Goal: Browse casually

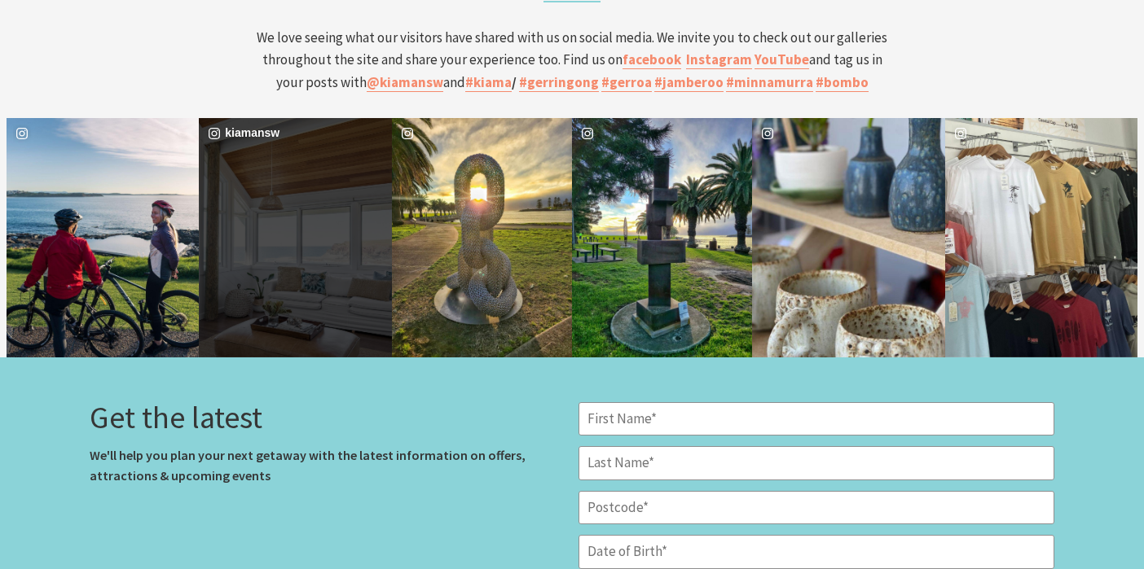
scroll to position [4333, 0]
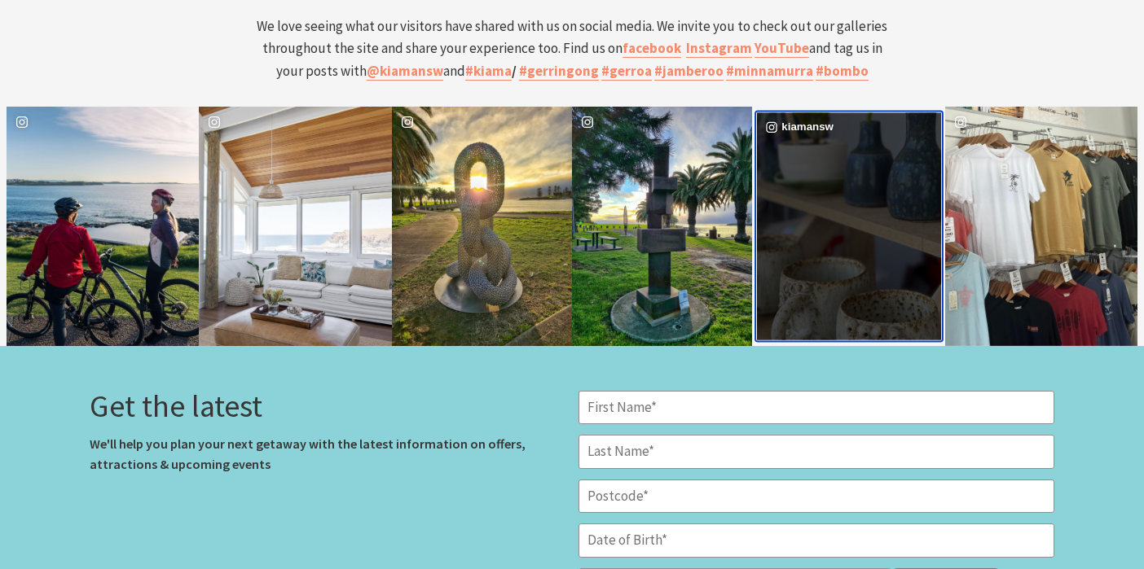
click at [899, 287] on div "kiamansw" at bounding box center [849, 225] width 184 height 227
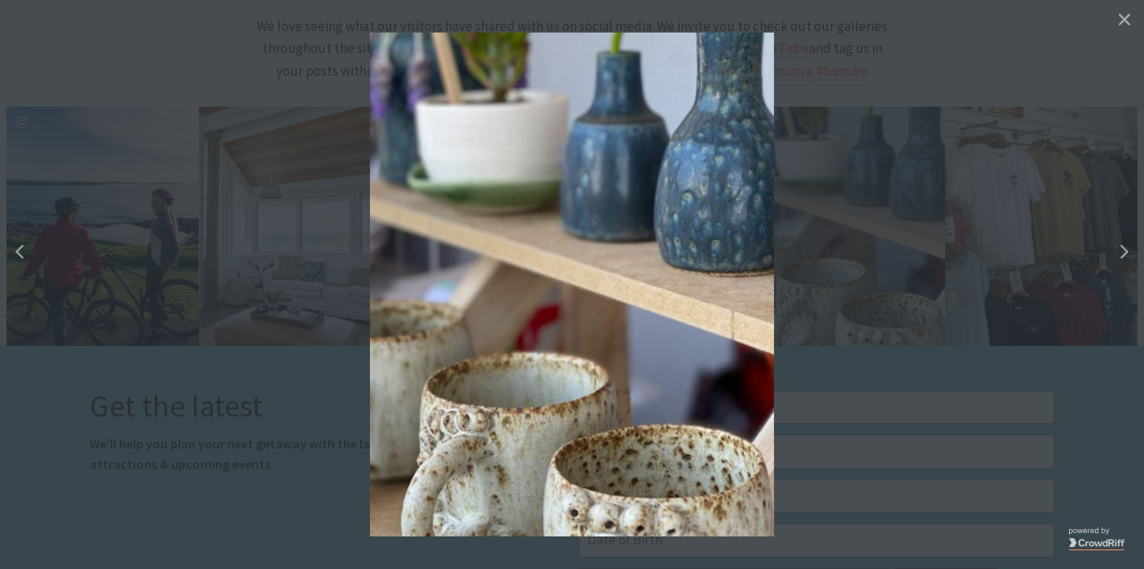
click at [909, 318] on button "details for image" at bounding box center [572, 284] width 1144 height 569
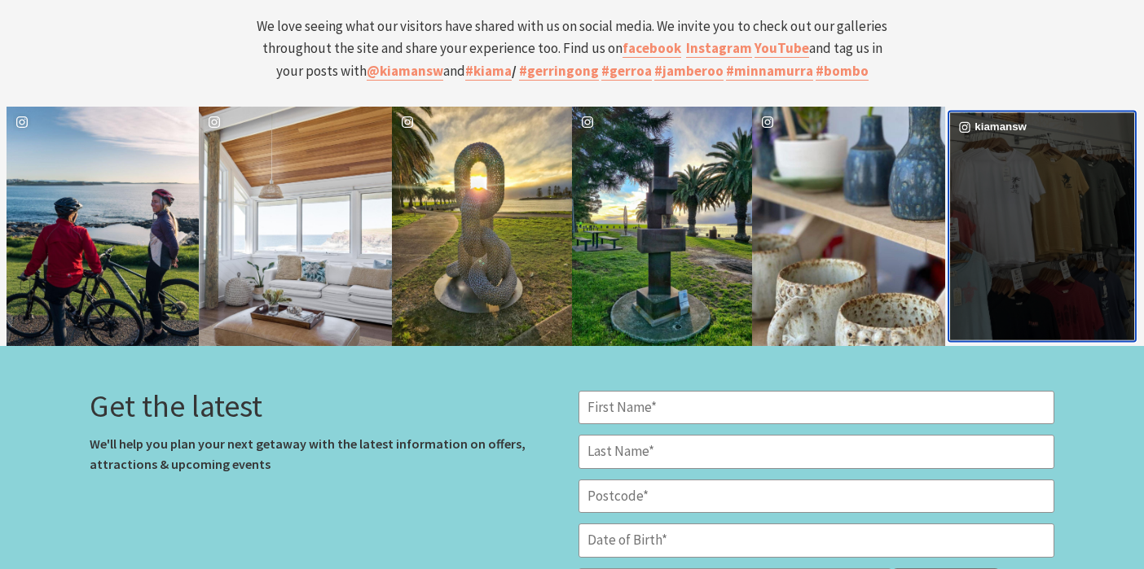
click at [1013, 270] on div "image gallery, click to learn more about photo: It’s not the cold – it’s your w…" at bounding box center [996, 225] width 92 height 227
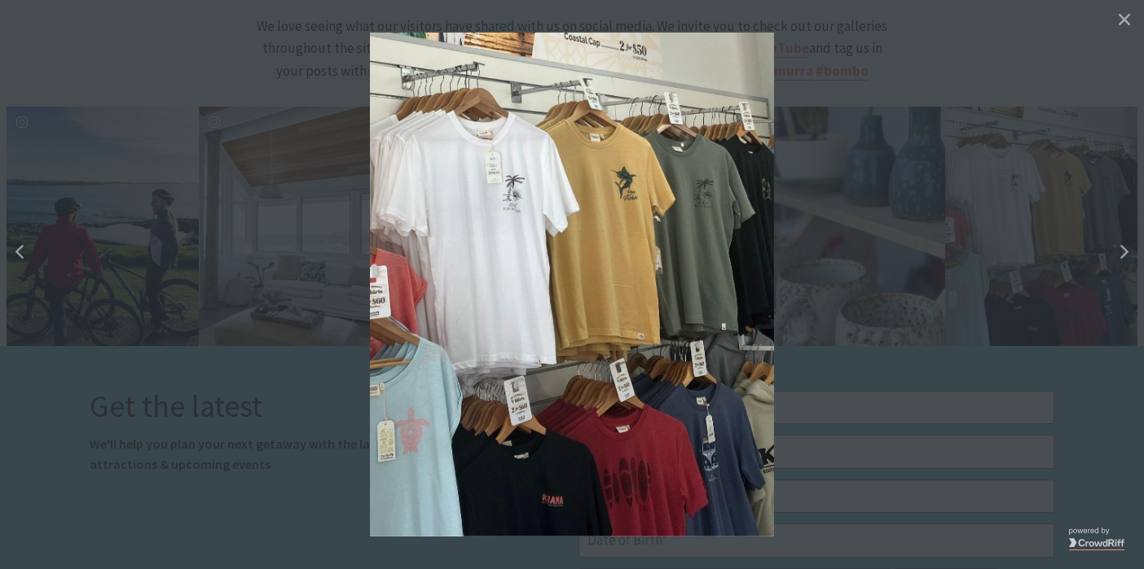
click at [869, 362] on button "details for image" at bounding box center [572, 284] width 1144 height 569
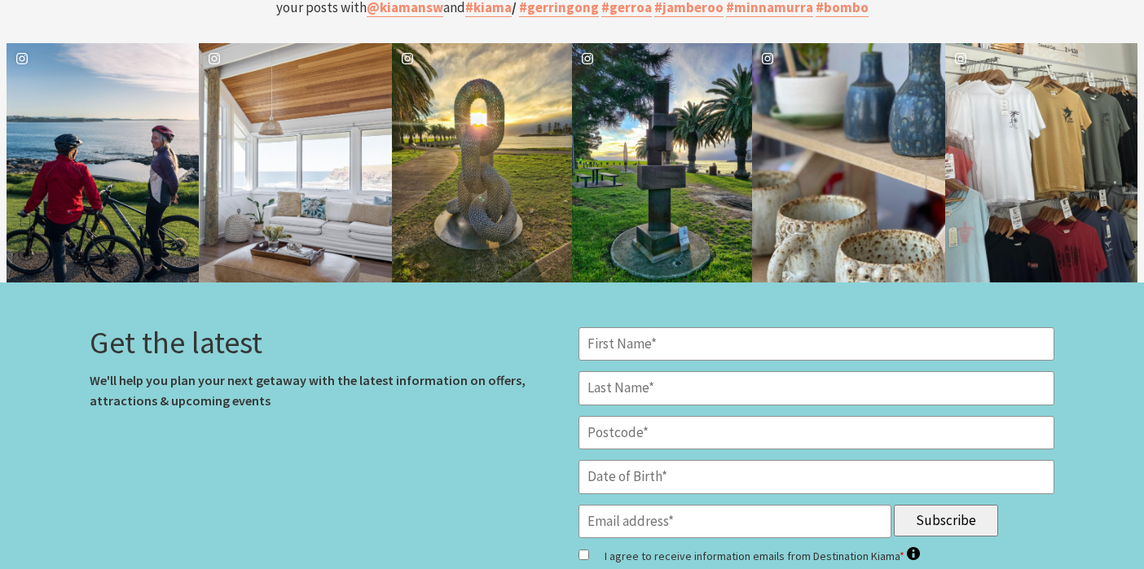
scroll to position [4397, 0]
